Goal: Transaction & Acquisition: Purchase product/service

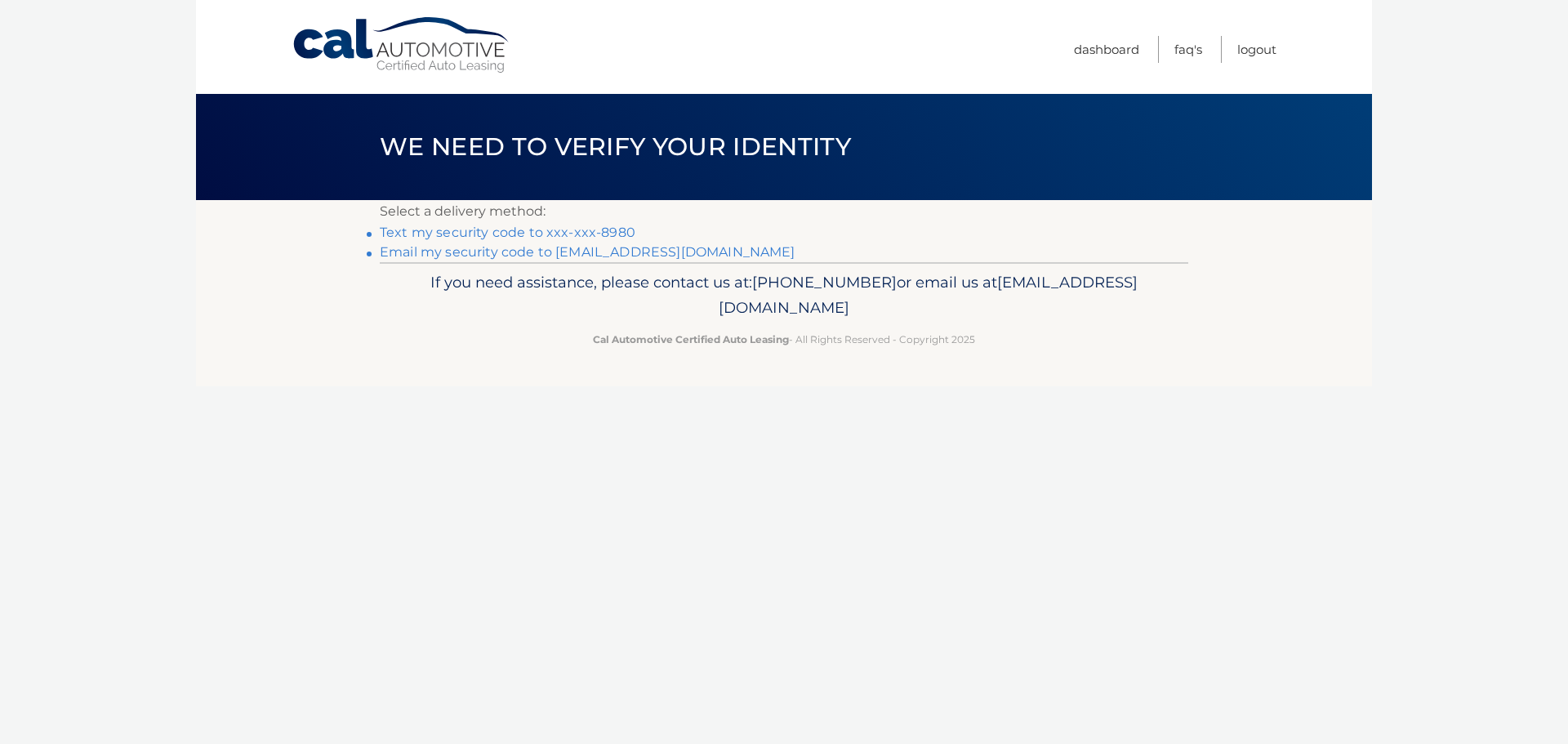
click at [446, 235] on link "Text my security code to xxx-xxx-8980" at bounding box center [508, 232] width 256 height 16
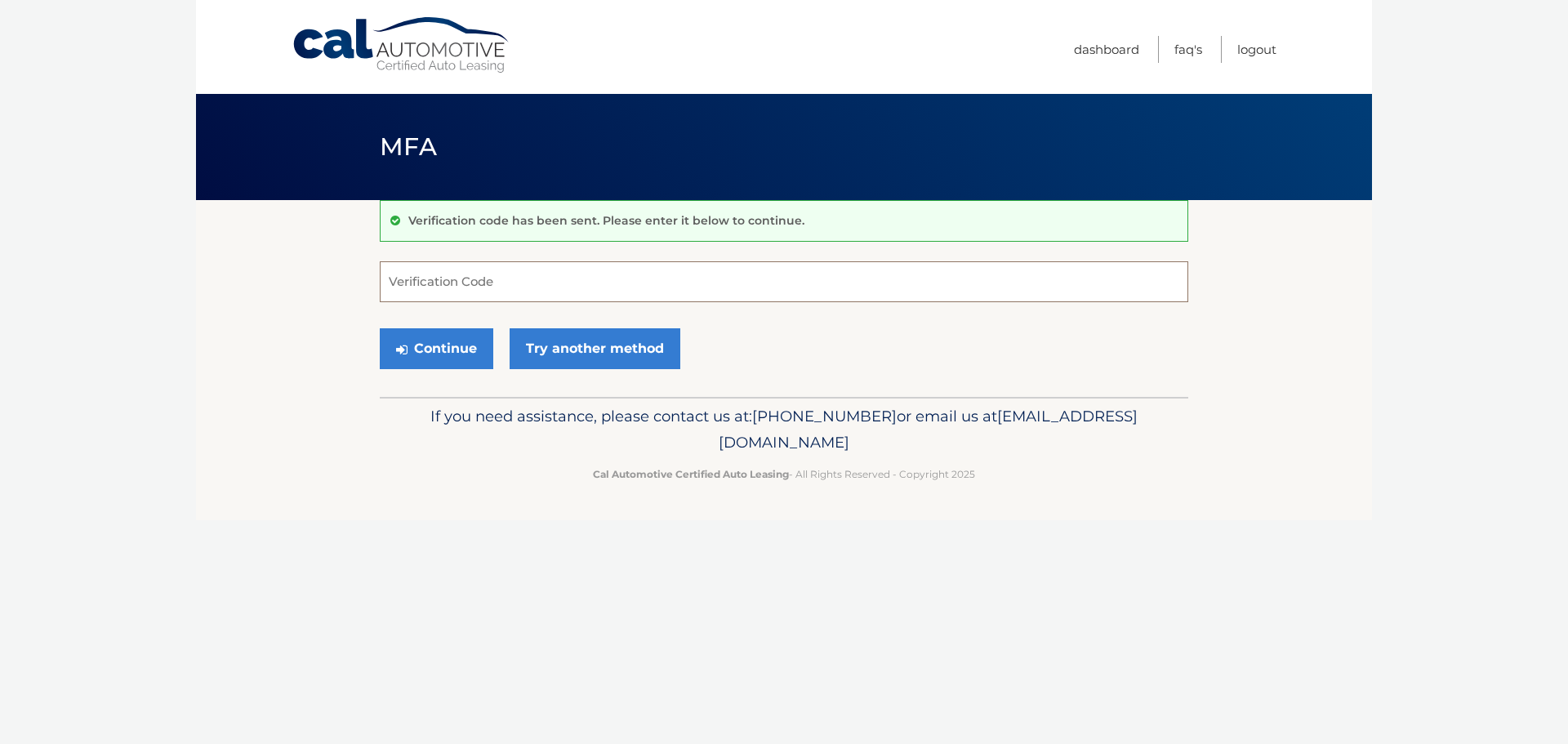
click at [395, 297] on input "Verification Code" at bounding box center [784, 282] width 809 height 41
type input "265547"
click at [407, 358] on button "Continue" at bounding box center [437, 349] width 114 height 41
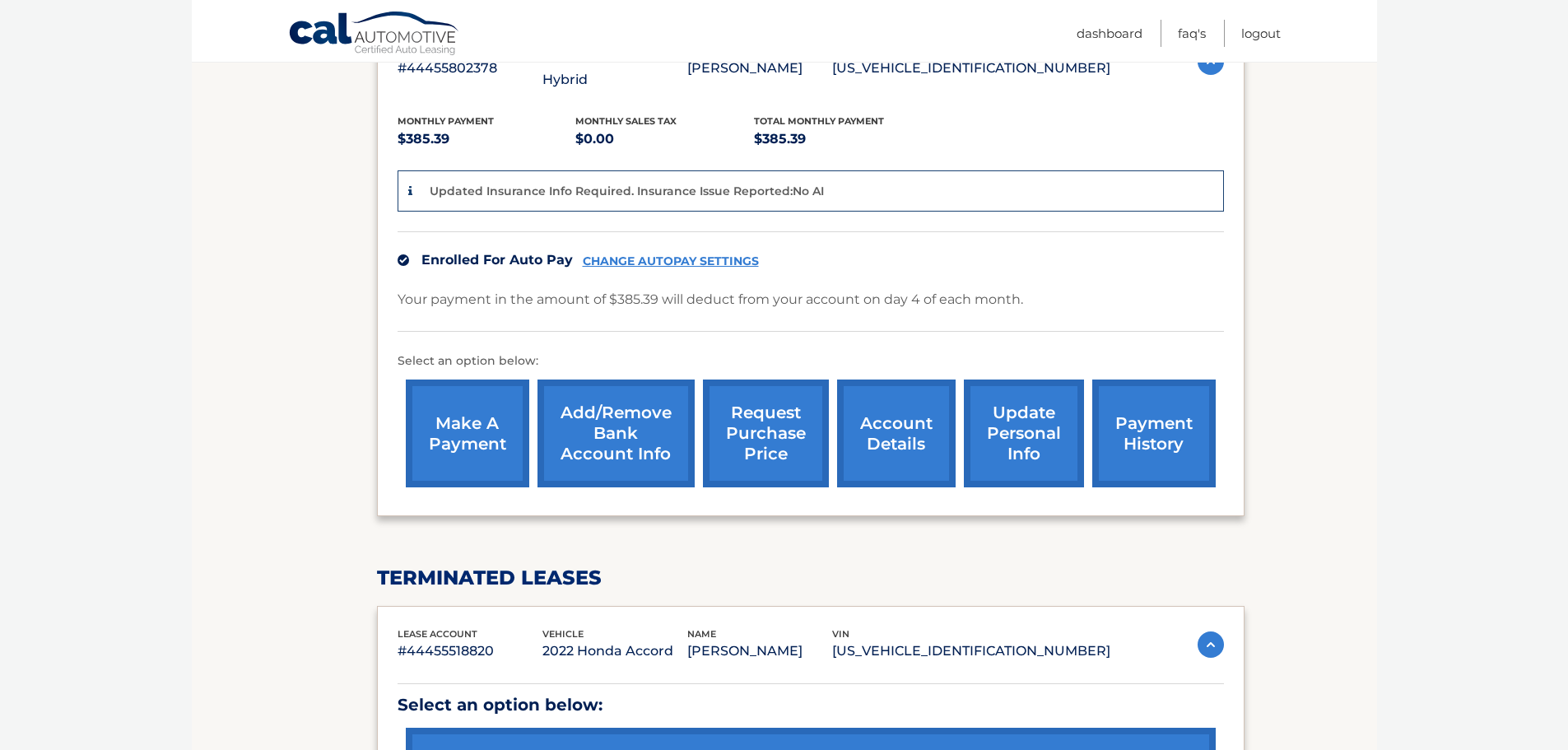
scroll to position [560, 0]
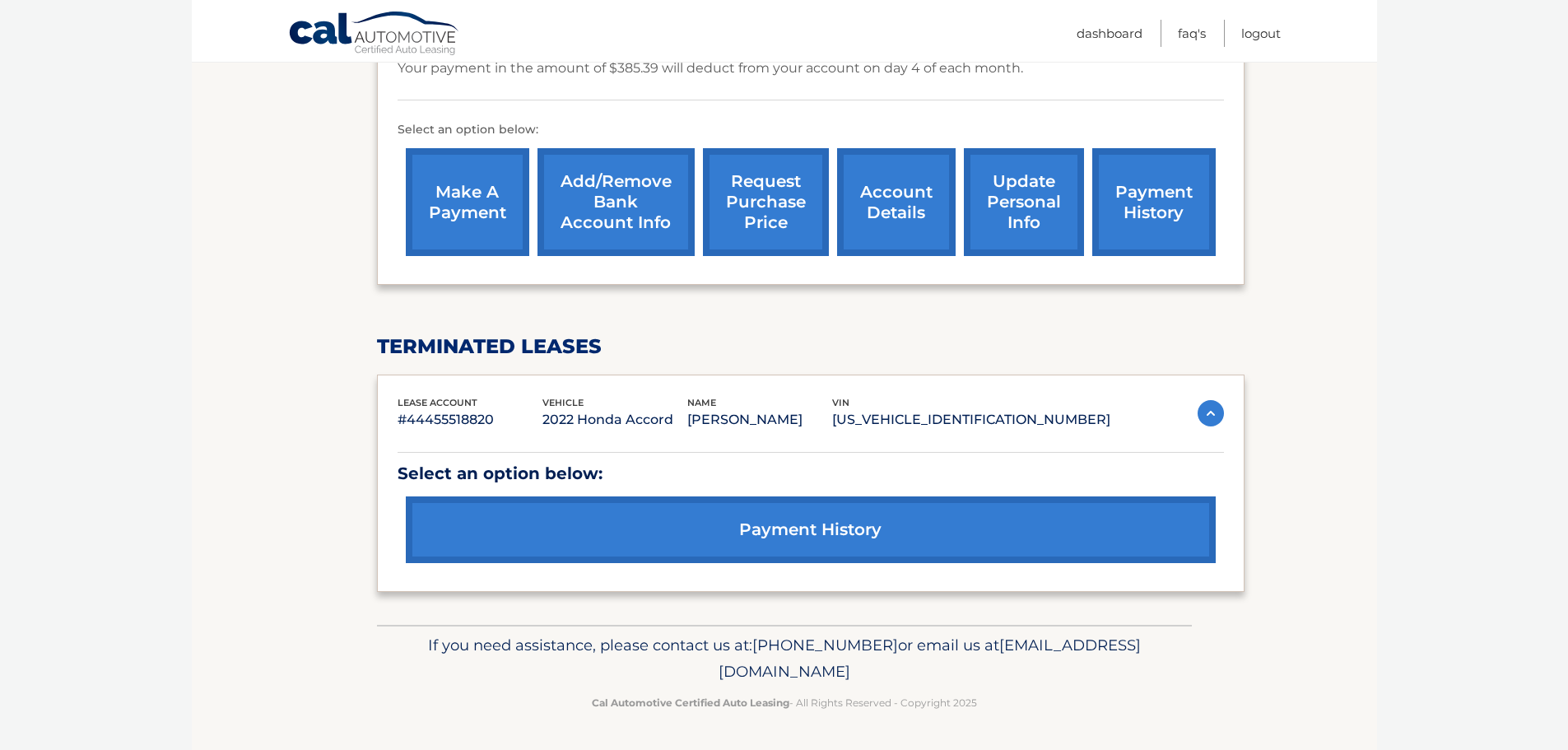
click at [786, 520] on link "payment history" at bounding box center [811, 529] width 810 height 67
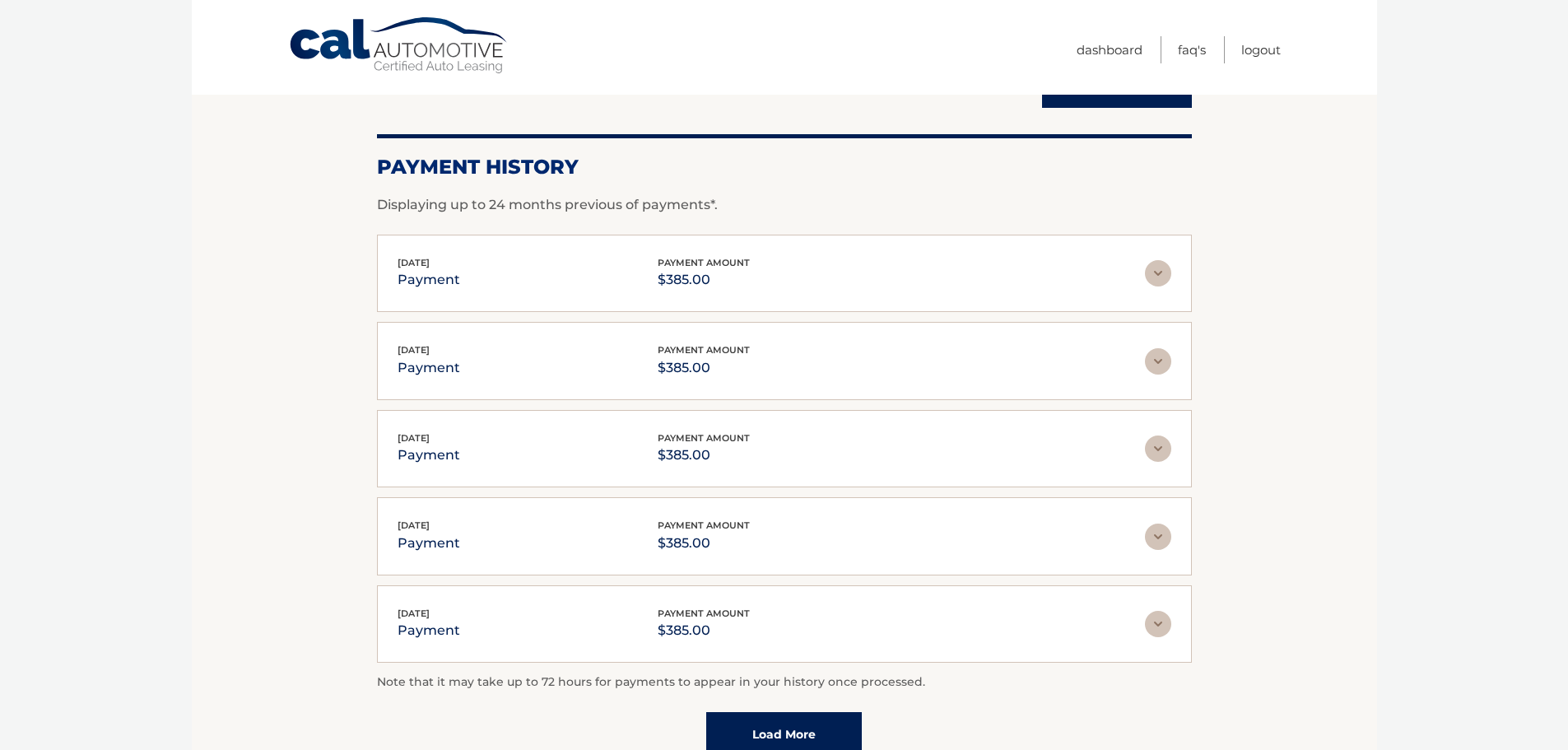
scroll to position [250, 0]
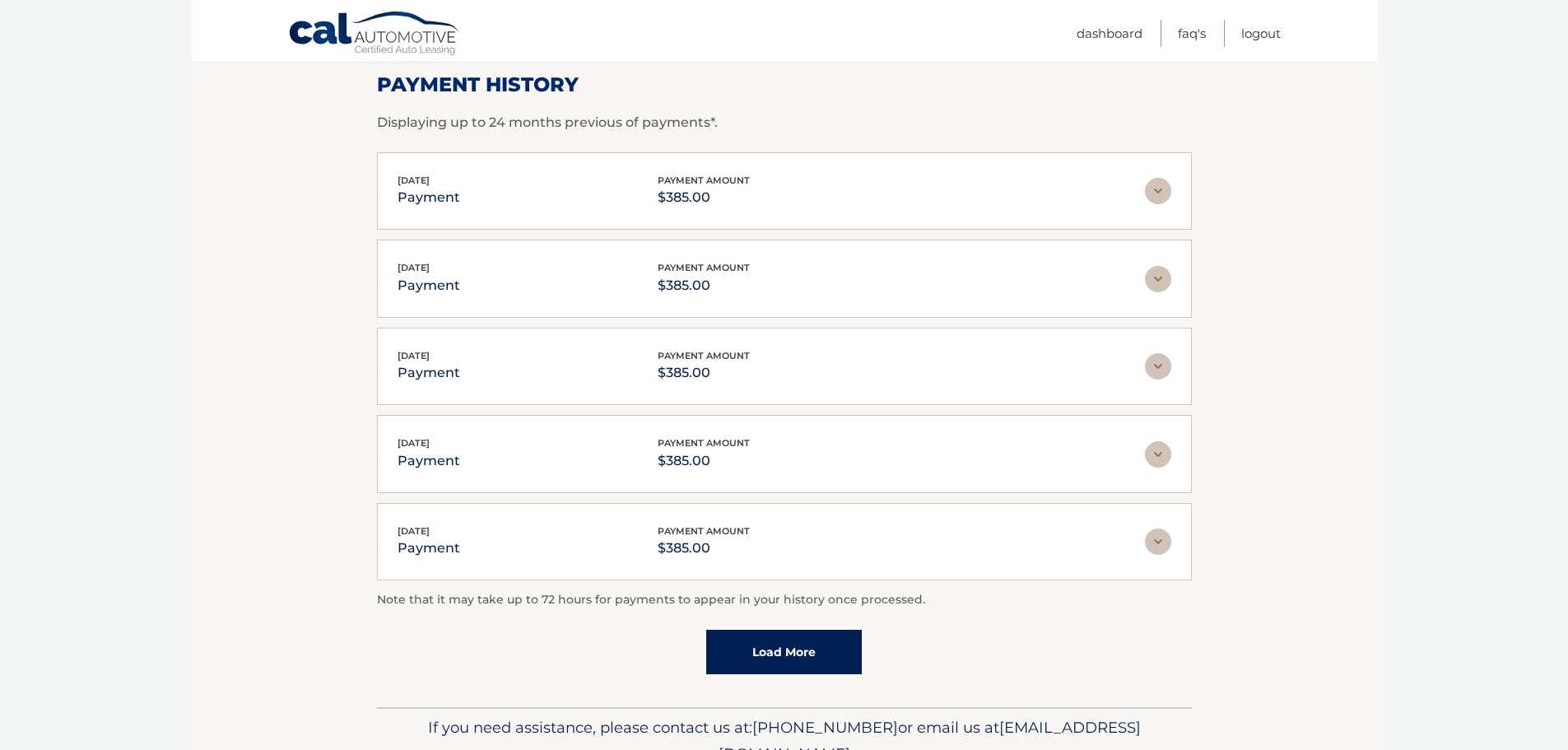
click at [775, 644] on link "Load More" at bounding box center [784, 652] width 156 height 45
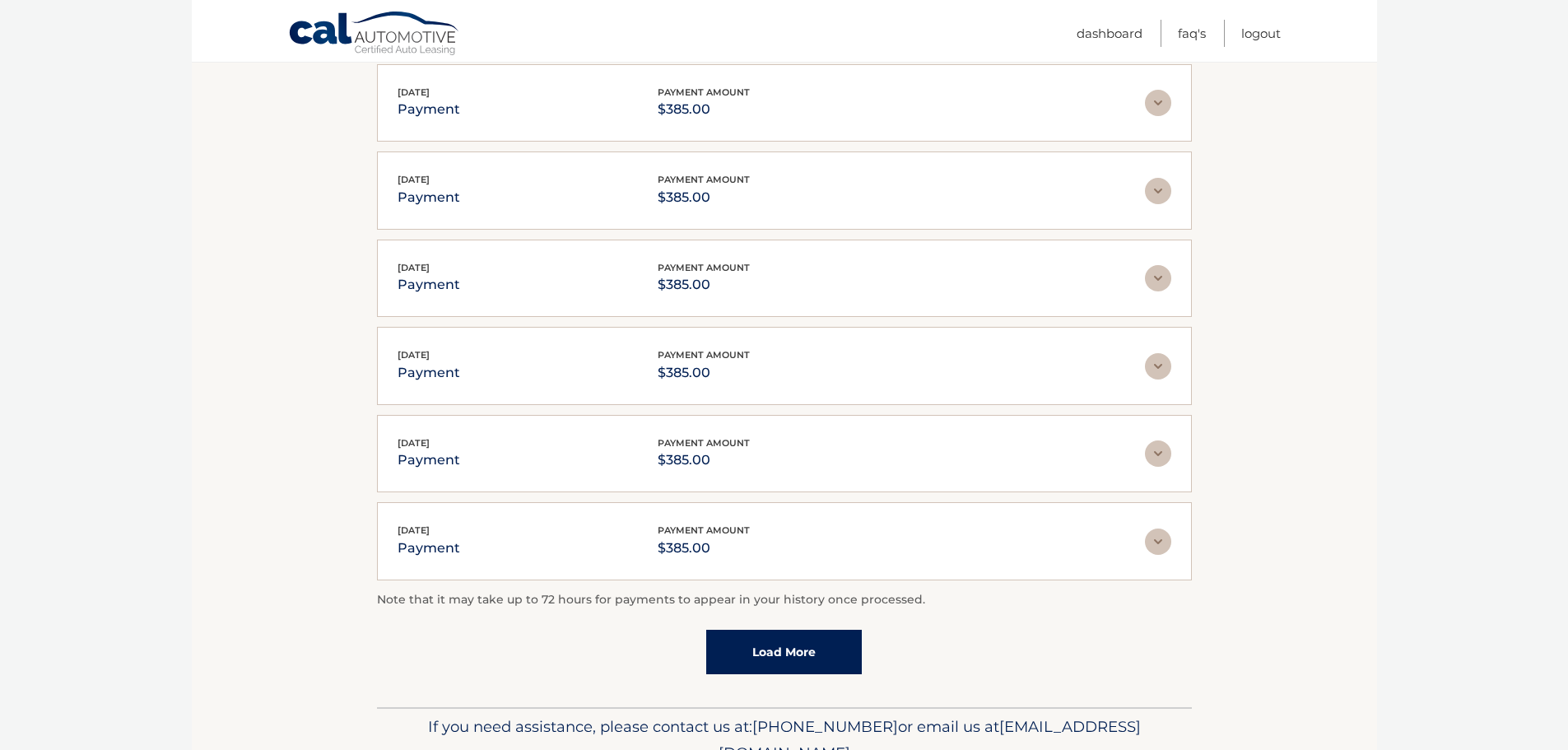
scroll to position [173, 0]
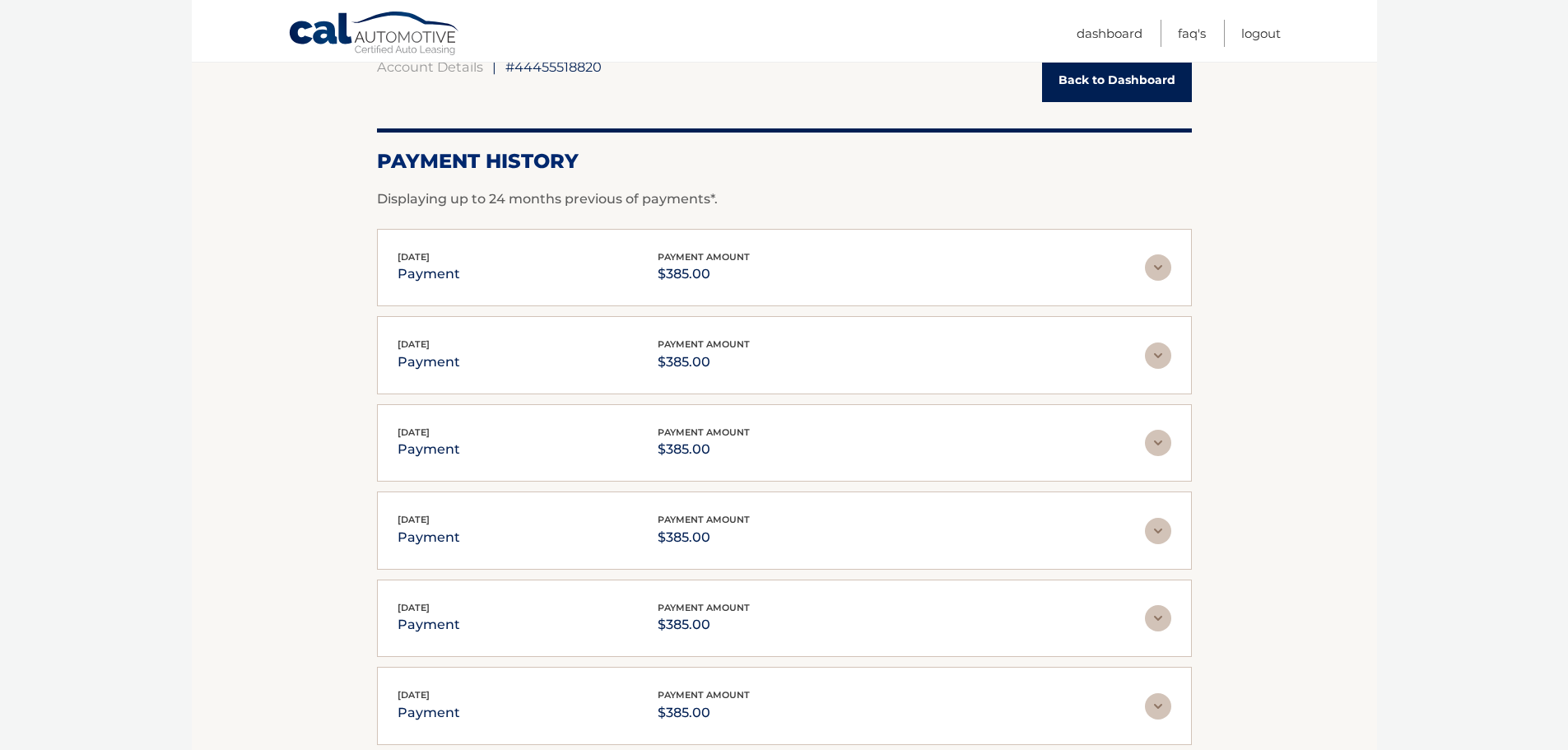
click at [1070, 83] on link "Back to Dashboard" at bounding box center [1117, 80] width 150 height 44
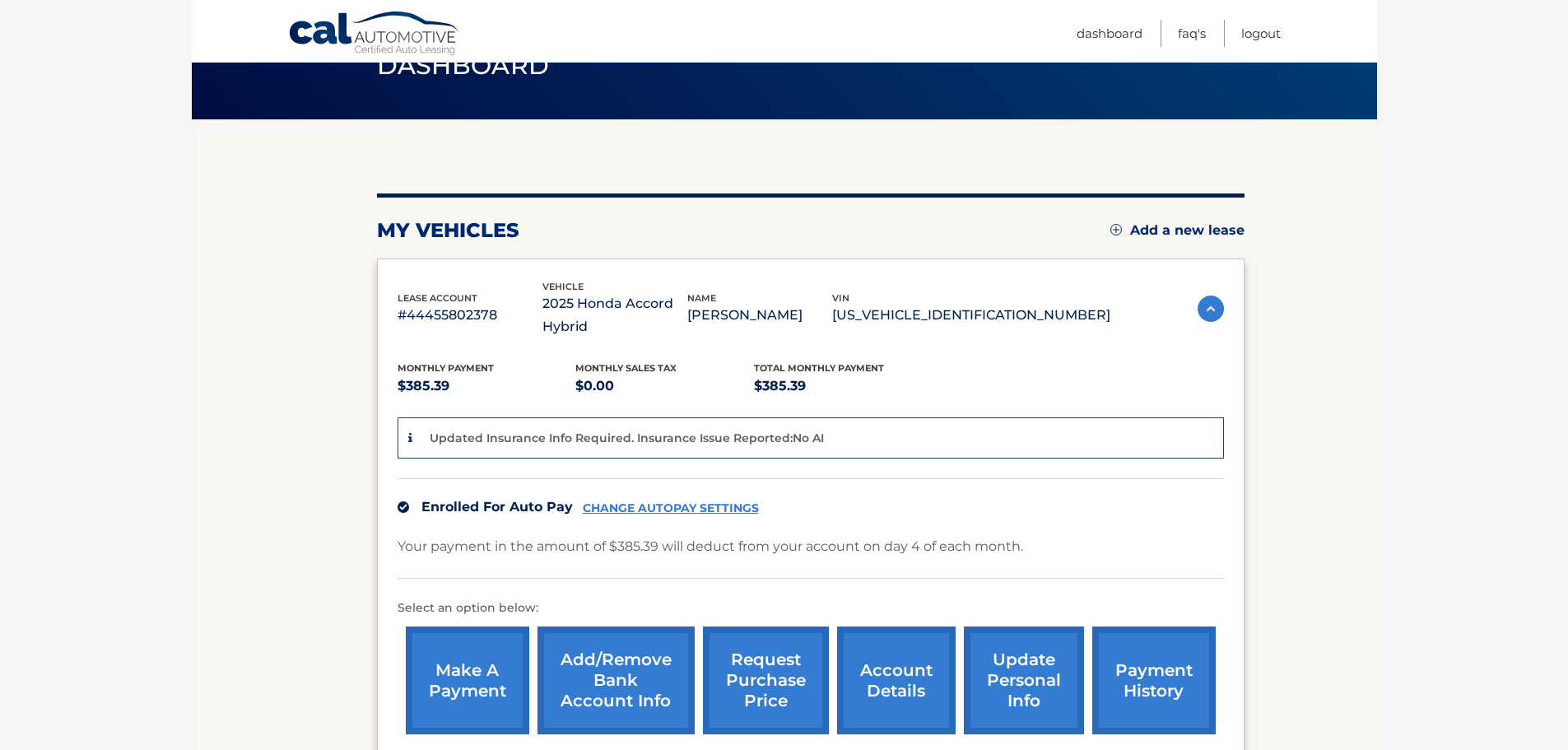
scroll to position [165, 0]
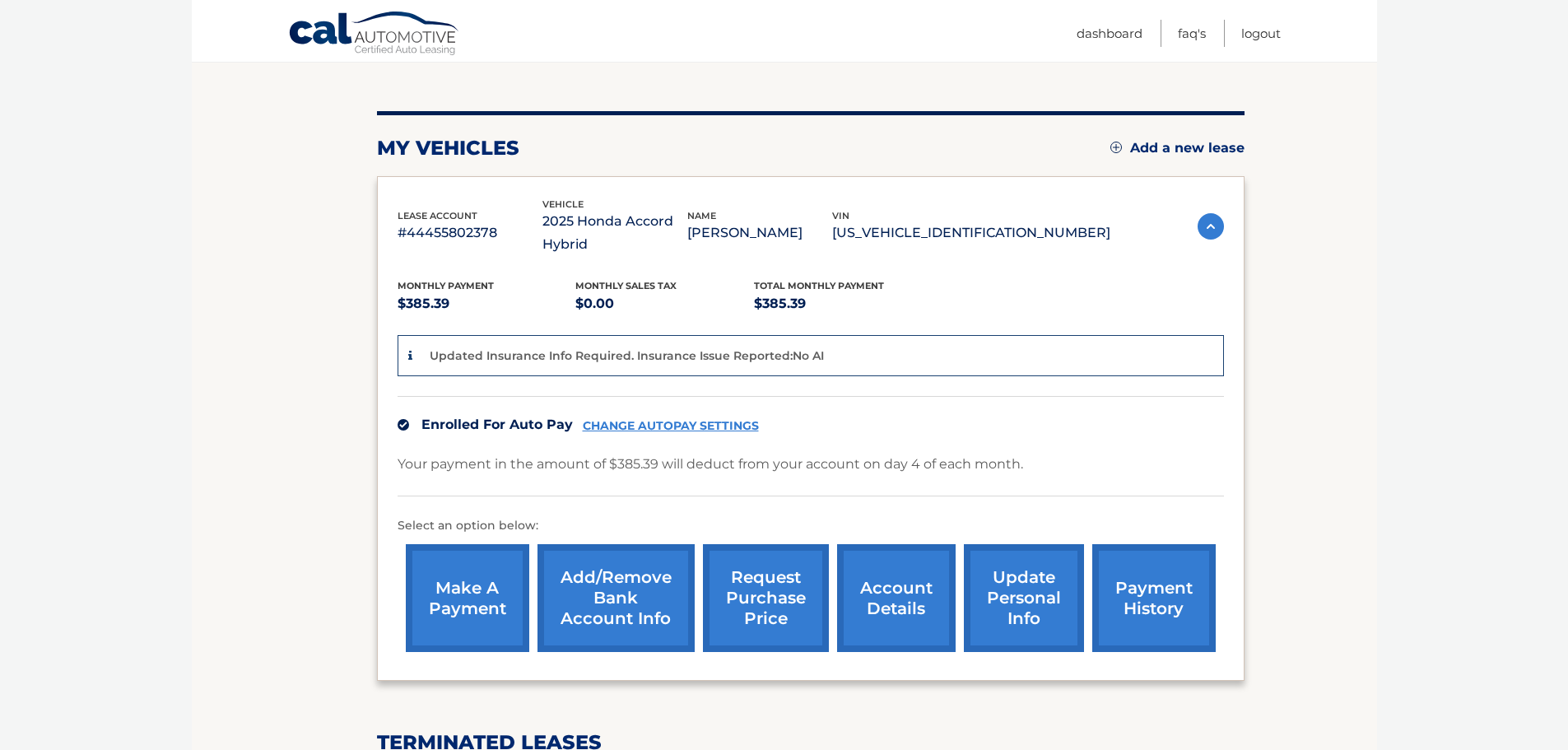
click at [474, 600] on link "make a payment" at bounding box center [468, 598] width 124 height 108
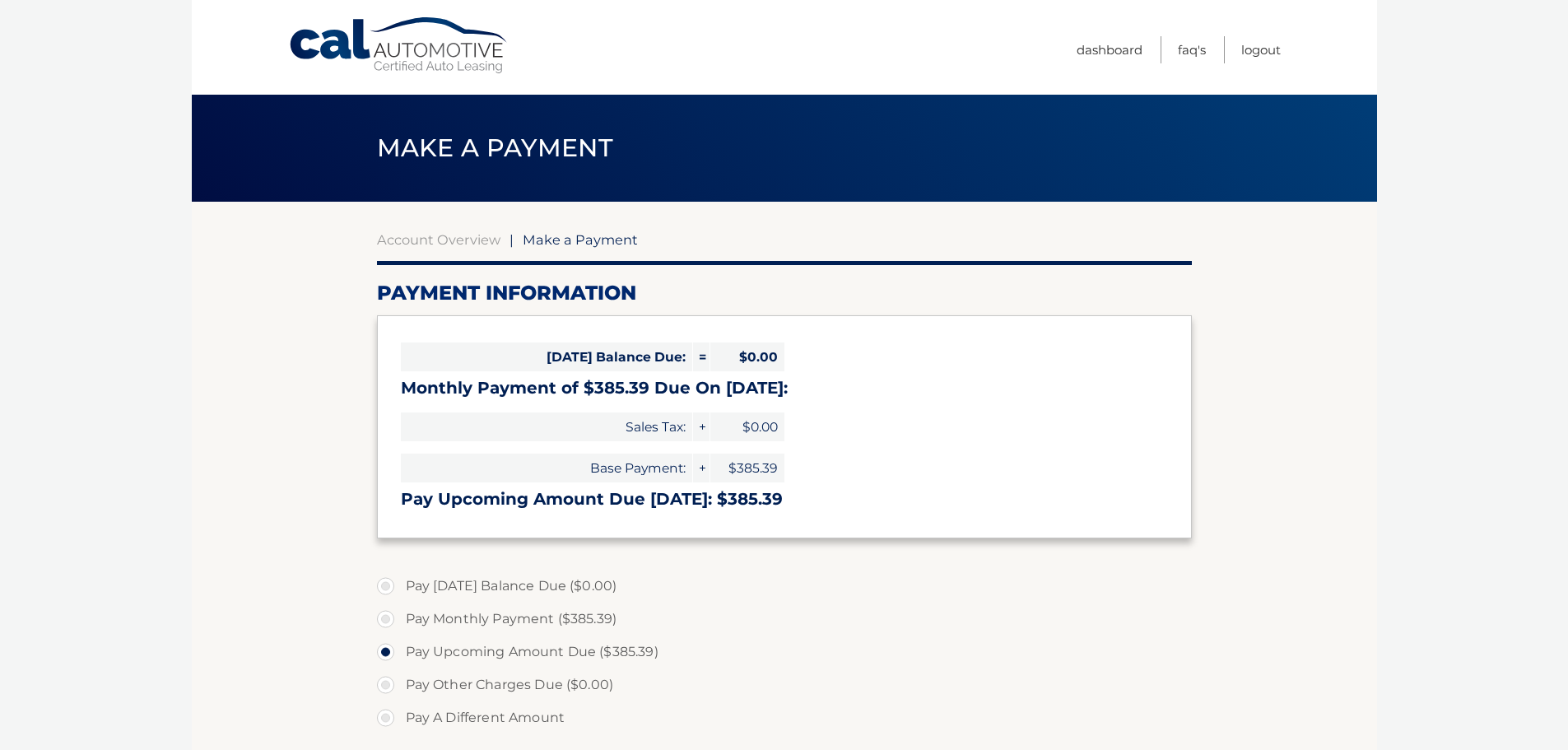
select select "M2FkOTNlZjAtN2U3YS00Y2NmLWE0MDctYjhjNTc3ZjVlZTVi"
